Goal: Task Accomplishment & Management: Use online tool/utility

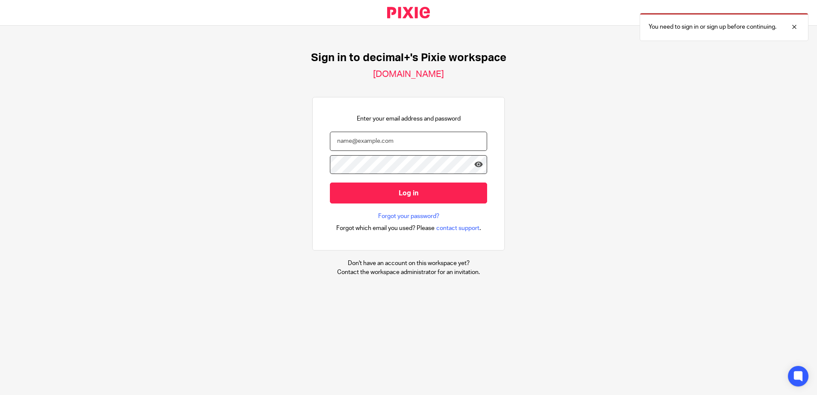
click at [471, 142] on input "email" at bounding box center [408, 141] width 157 height 19
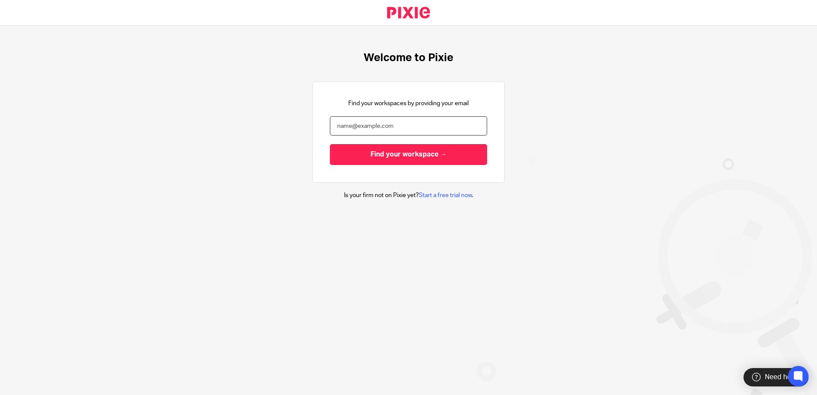
type input "[EMAIL_ADDRESS][DOMAIN_NAME]"
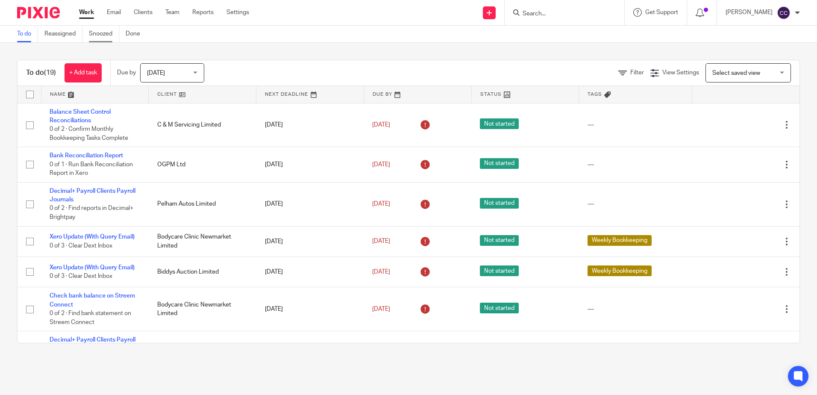
click at [106, 29] on link "Snoozed" at bounding box center [104, 34] width 30 height 17
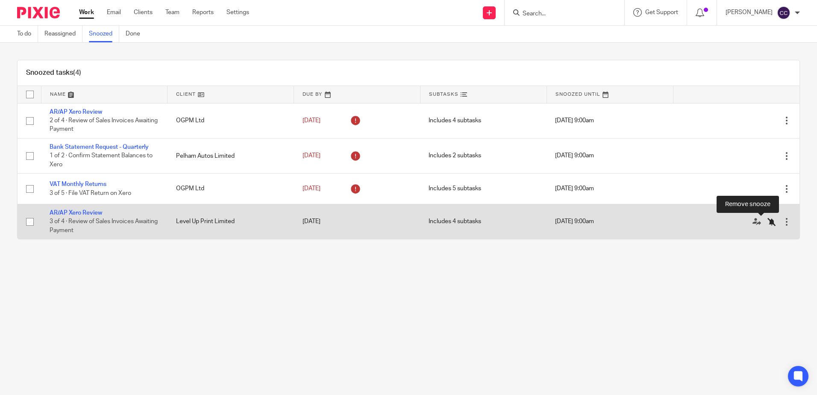
click at [767, 222] on icon at bounding box center [771, 221] width 9 height 9
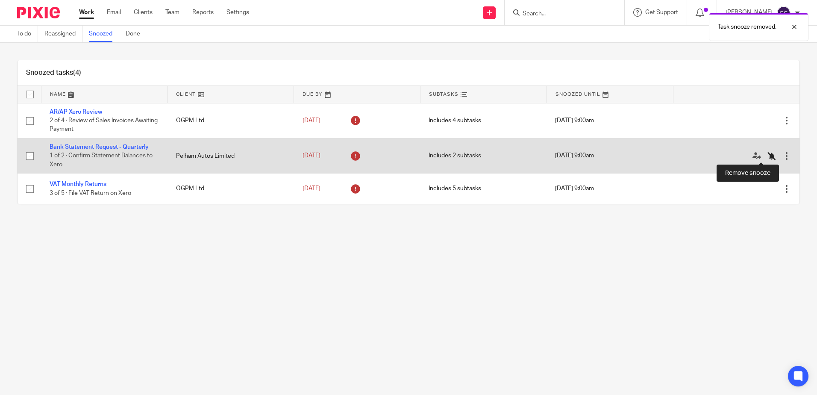
click at [767, 158] on icon at bounding box center [771, 156] width 9 height 9
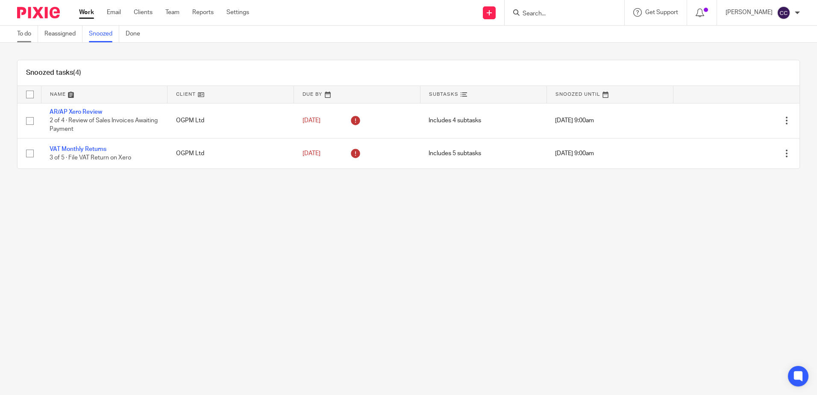
click at [18, 32] on link "To do" at bounding box center [27, 34] width 21 height 17
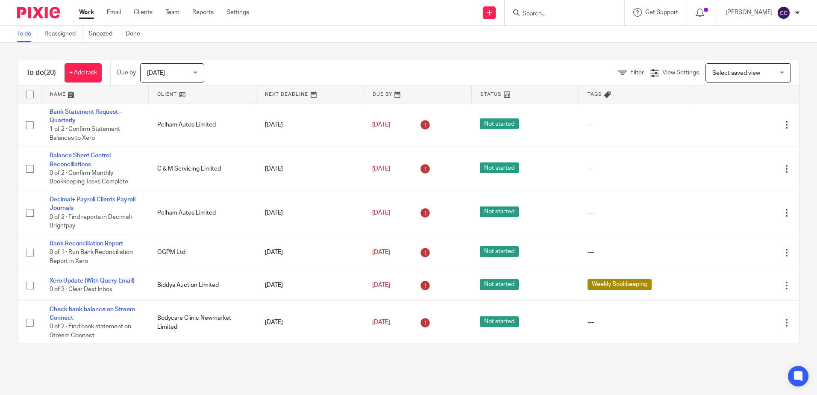
click at [153, 95] on link at bounding box center [202, 94] width 107 height 17
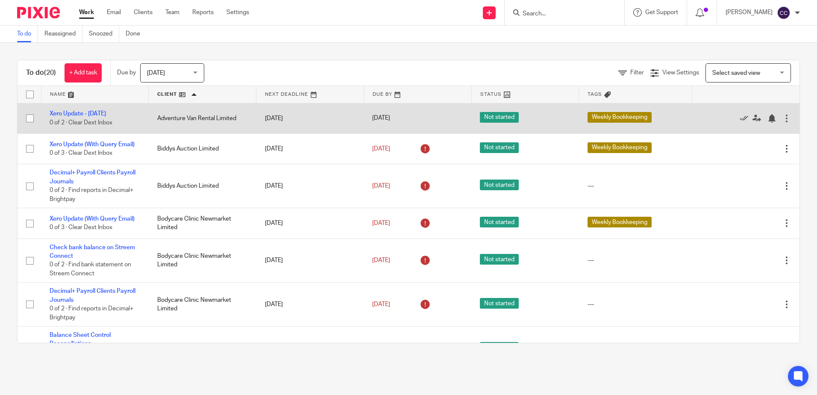
click at [77, 117] on td "Xero Update - Monday 0 of 2 · Clear Dext Inbox" at bounding box center [95, 118] width 108 height 30
click at [76, 116] on link "Xero Update - [DATE]" at bounding box center [78, 114] width 56 height 6
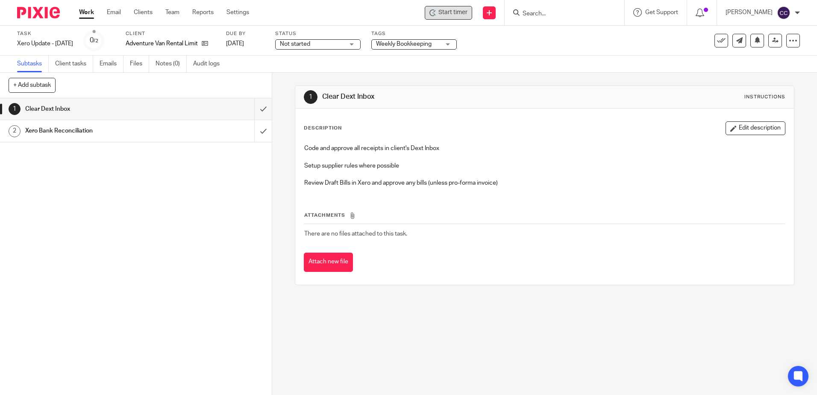
click at [463, 16] on span "Start timer" at bounding box center [452, 12] width 29 height 9
click at [462, 15] on span "Start timer" at bounding box center [452, 12] width 29 height 9
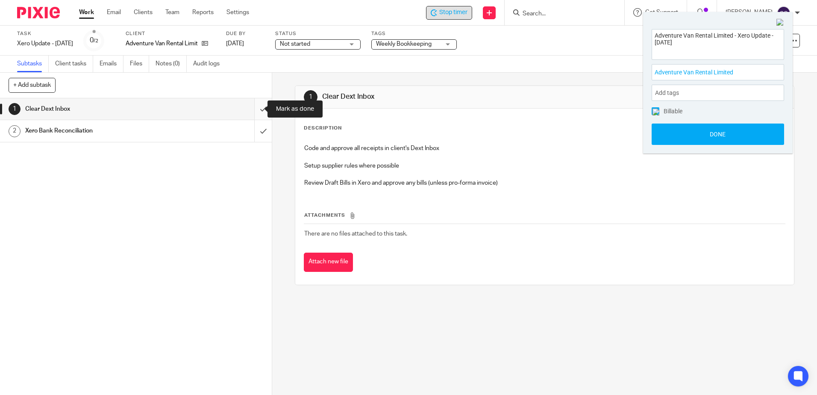
click at [254, 108] on input "submit" at bounding box center [136, 108] width 272 height 21
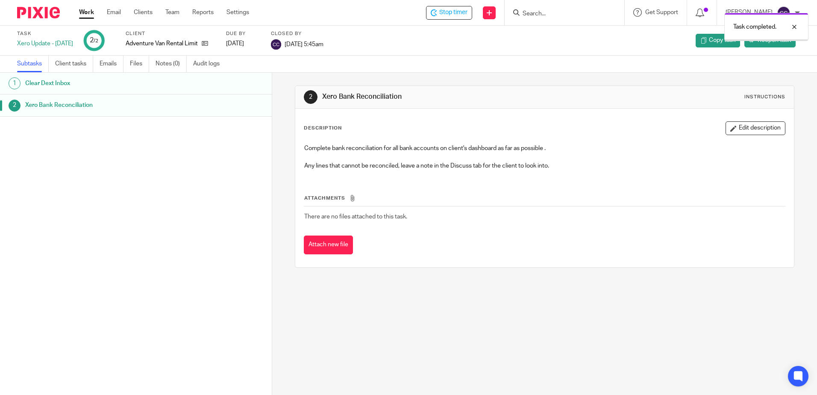
click at [86, 15] on link "Work" at bounding box center [86, 12] width 15 height 9
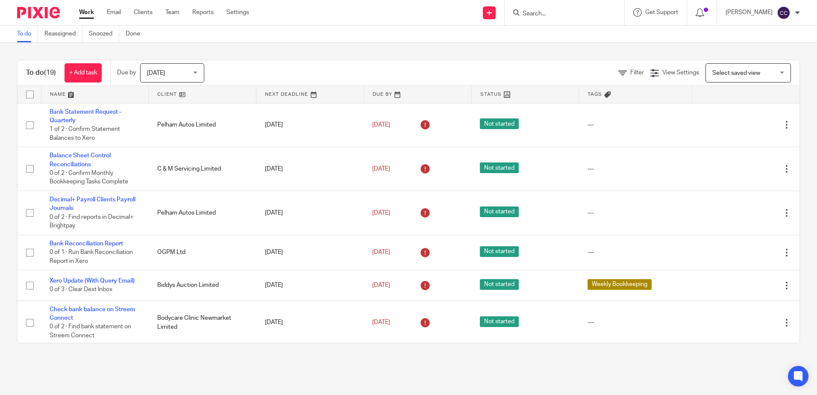
click at [164, 94] on link at bounding box center [202, 94] width 107 height 17
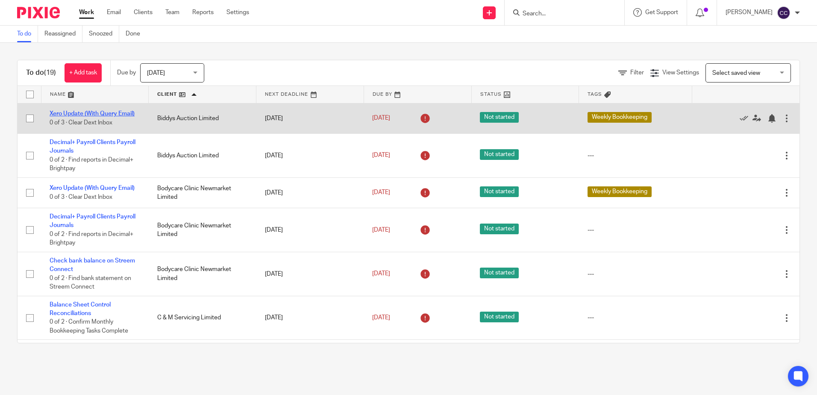
click at [98, 113] on link "Xero Update (With Query Email)" at bounding box center [92, 114] width 85 height 6
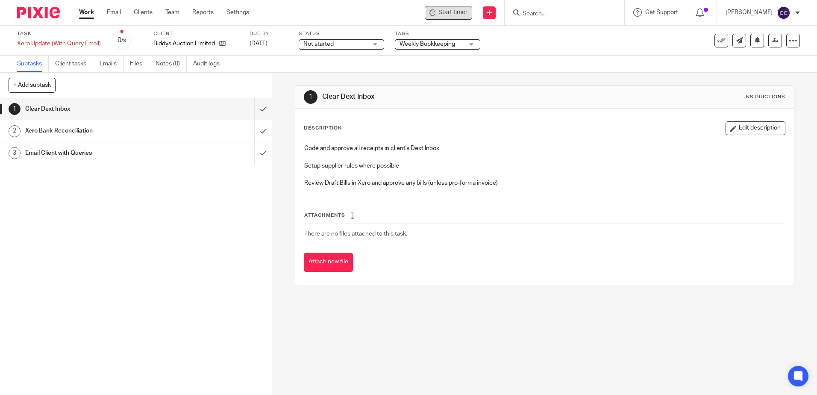
click at [451, 15] on span "Start timer" at bounding box center [452, 12] width 29 height 9
click at [454, 15] on span "Start timer" at bounding box center [452, 12] width 29 height 9
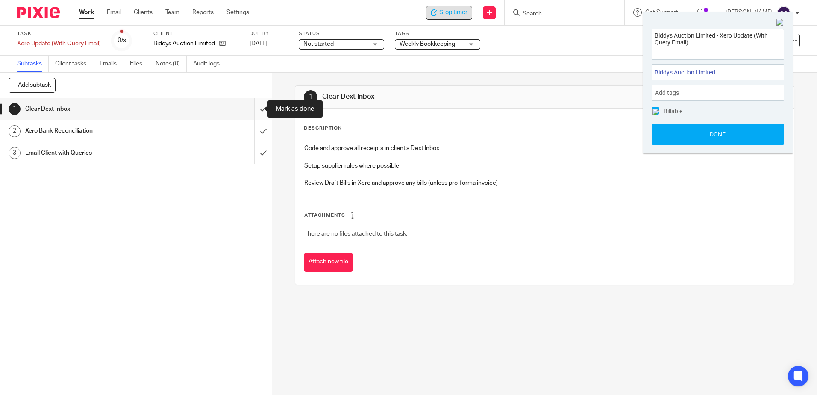
click at [252, 107] on input "submit" at bounding box center [136, 108] width 272 height 21
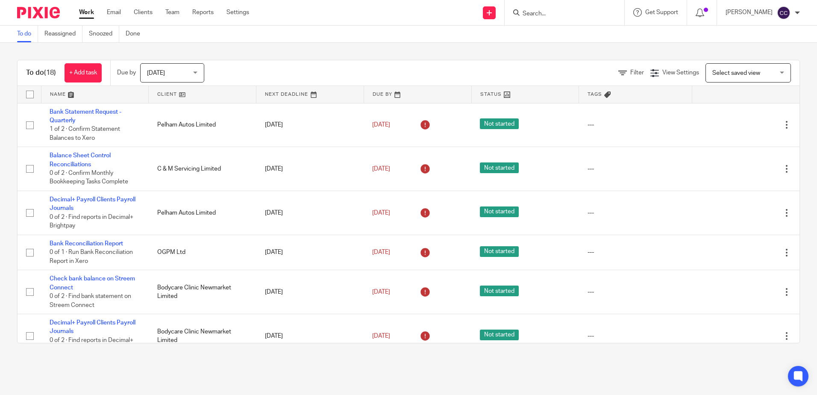
click at [167, 95] on link at bounding box center [202, 94] width 107 height 17
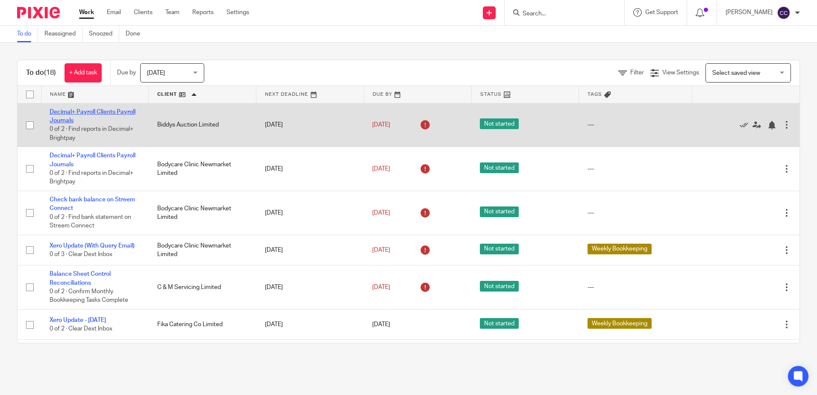
click at [108, 111] on link "Decimal+ Payroll Clients Payroll Journals" at bounding box center [93, 116] width 86 height 15
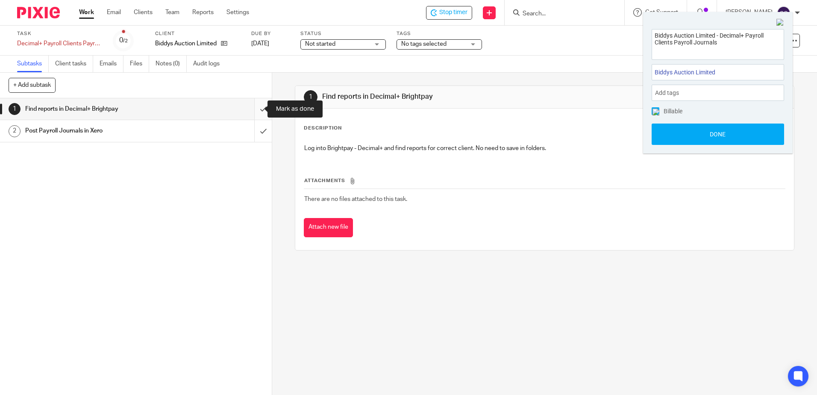
click at [253, 109] on input "submit" at bounding box center [136, 108] width 272 height 21
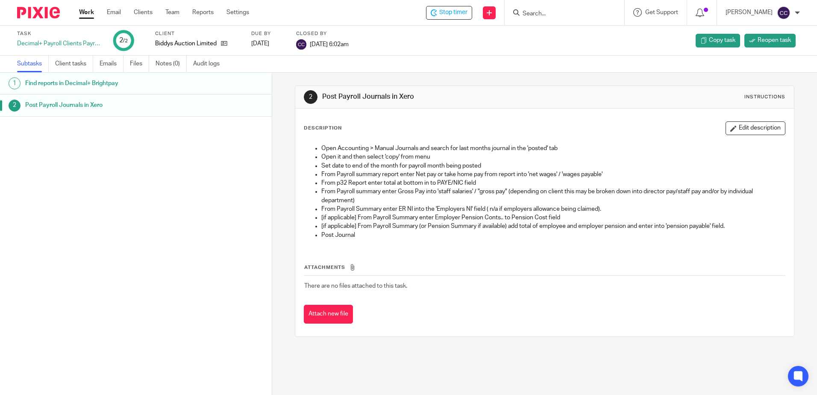
click at [89, 12] on link "Work" at bounding box center [86, 12] width 15 height 9
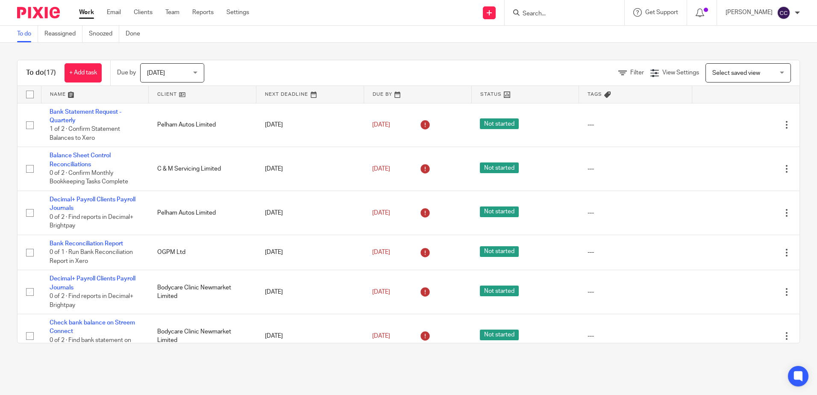
click at [167, 97] on link at bounding box center [202, 94] width 107 height 17
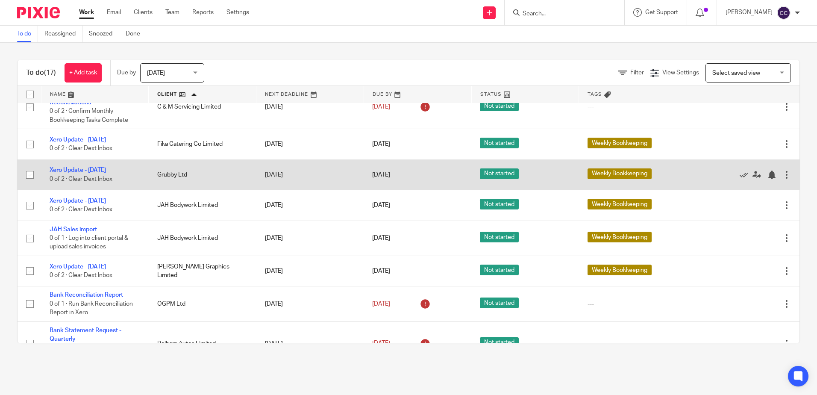
scroll to position [128, 0]
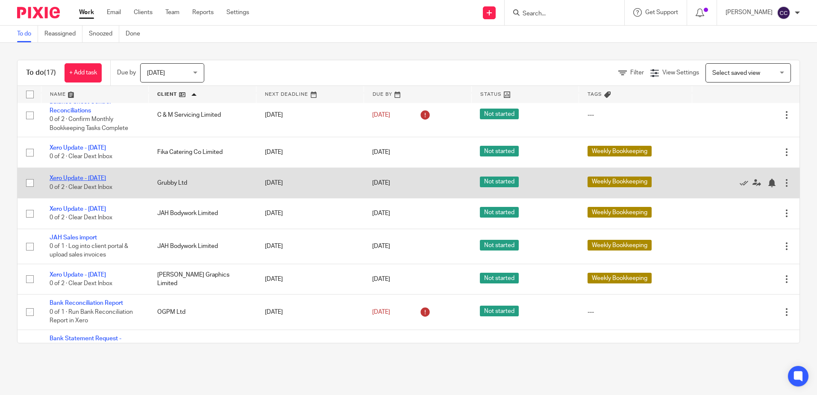
click at [92, 179] on link "Xero Update - [DATE]" at bounding box center [78, 178] width 56 height 6
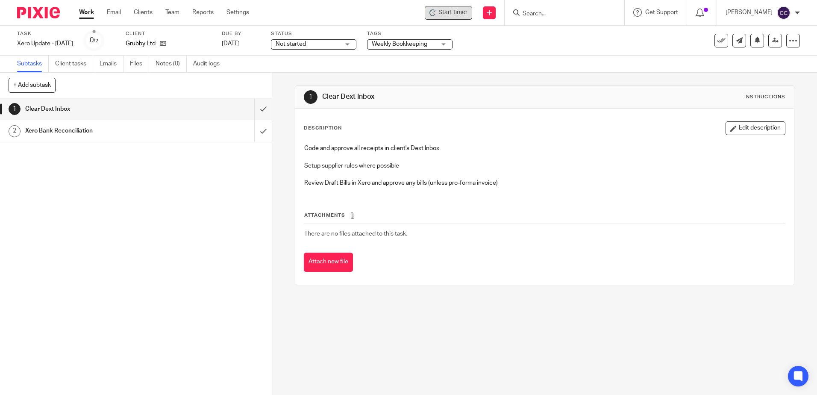
click at [445, 17] on div "Start timer" at bounding box center [447, 13] width 47 height 14
click at [452, 12] on span "Start timer" at bounding box center [452, 12] width 29 height 9
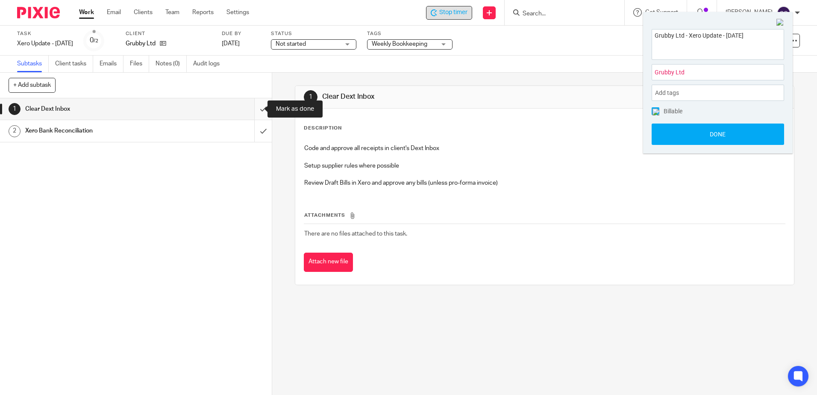
click at [255, 108] on input "submit" at bounding box center [136, 108] width 272 height 21
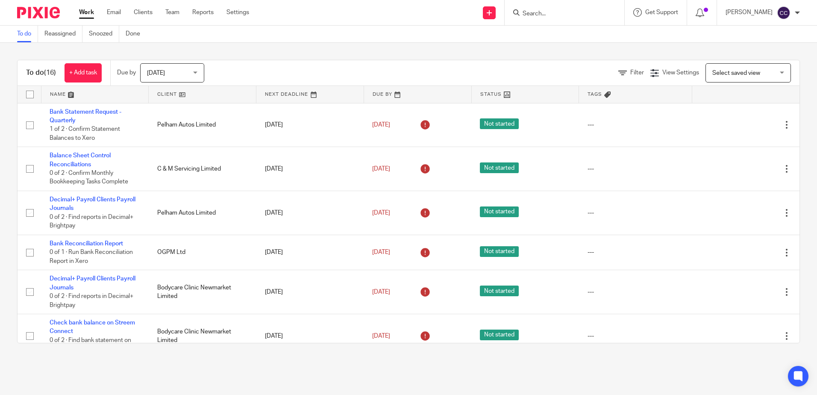
click at [159, 94] on link at bounding box center [202, 94] width 107 height 17
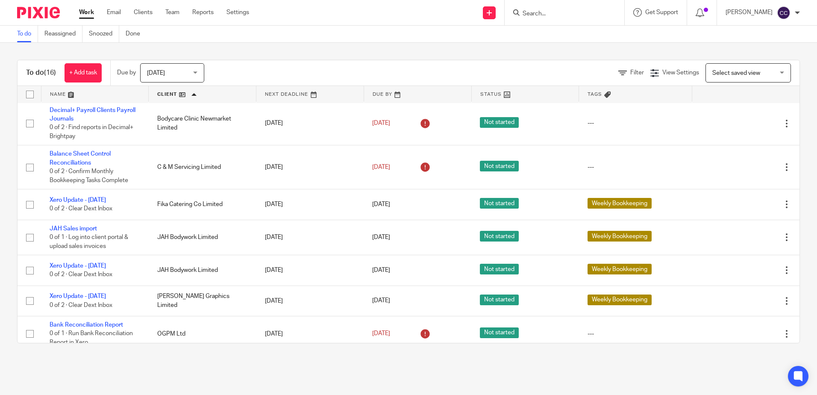
scroll to position [85, 0]
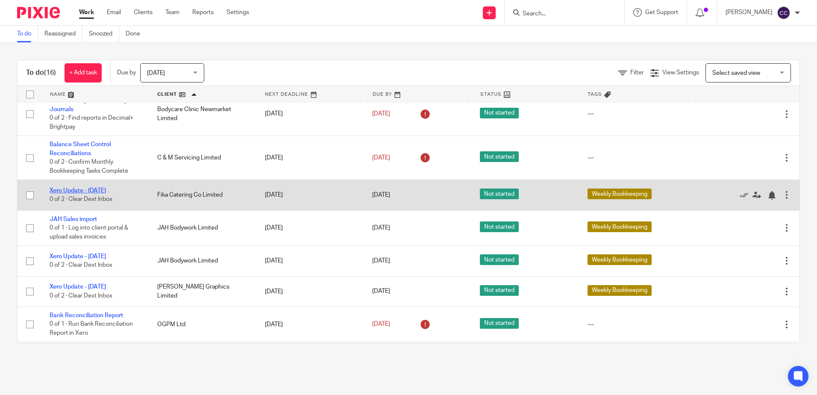
click at [86, 190] on link "Xero Update - [DATE]" at bounding box center [78, 190] width 56 height 6
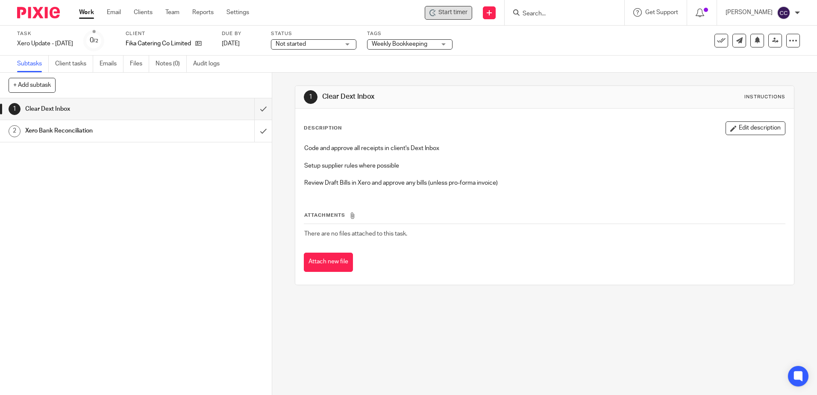
click at [454, 15] on span "Start timer" at bounding box center [452, 12] width 29 height 9
